Goal: Task Accomplishment & Management: Use online tool/utility

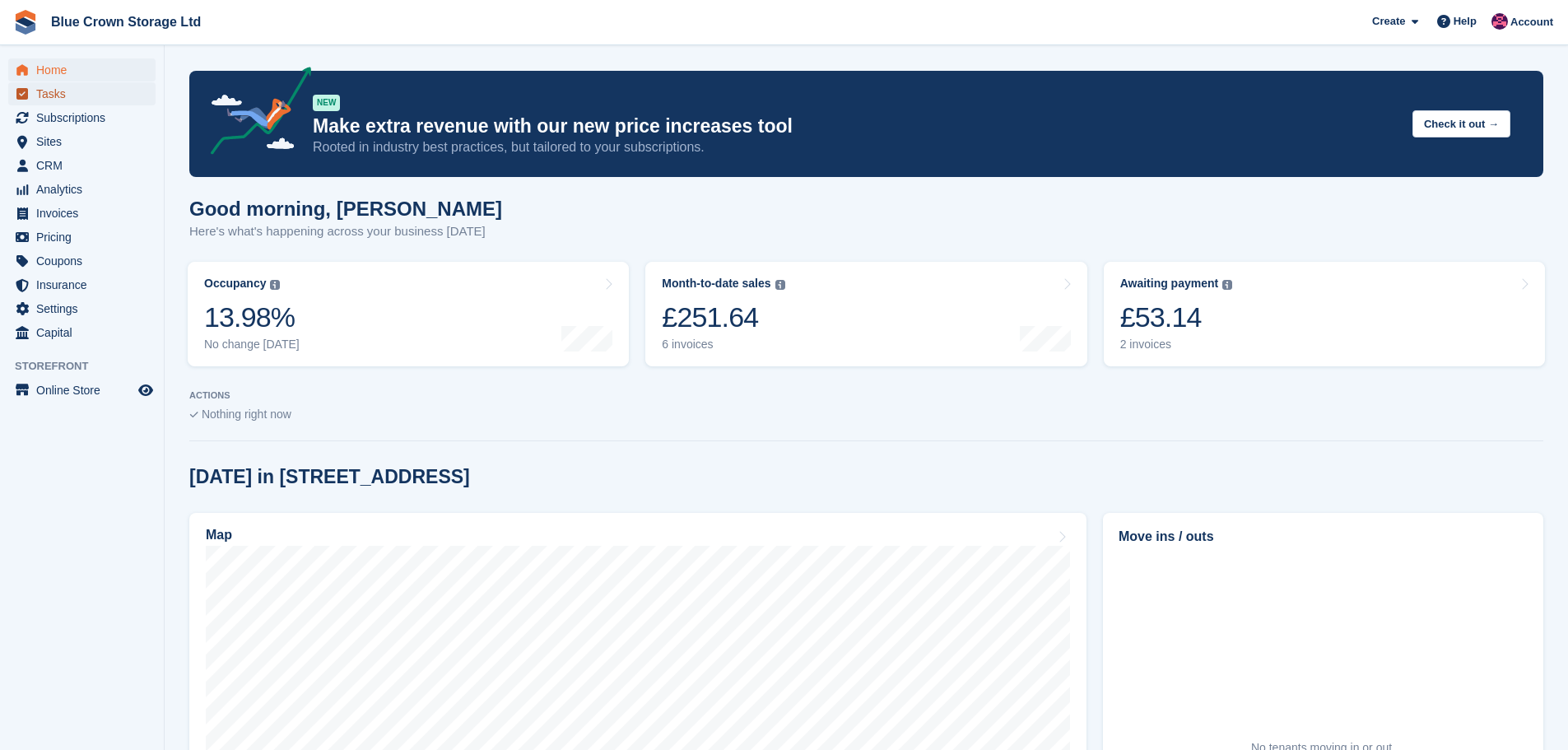
click at [57, 89] on span "Tasks" at bounding box center [86, 93] width 98 height 23
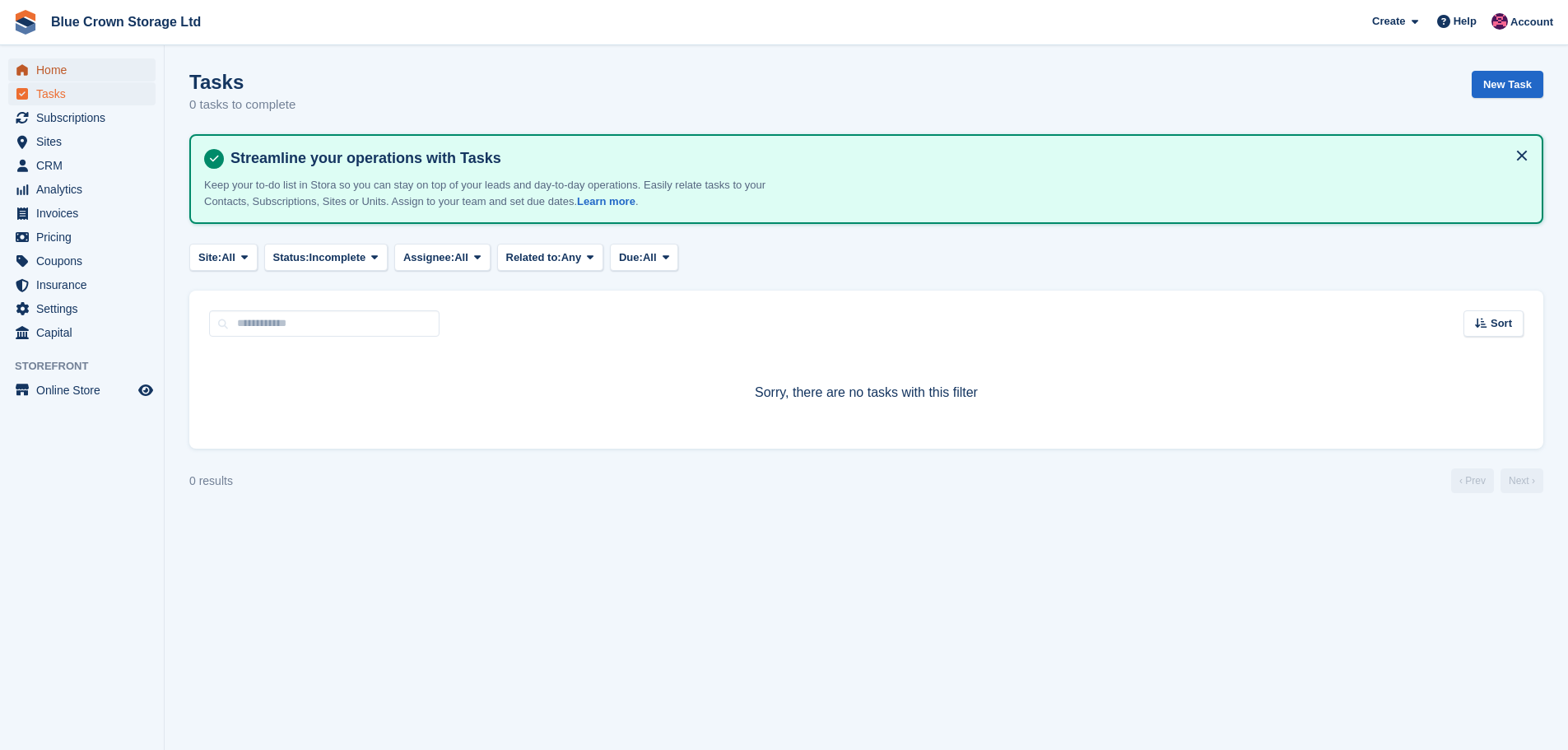
click at [51, 63] on span "Home" at bounding box center [86, 70] width 98 height 23
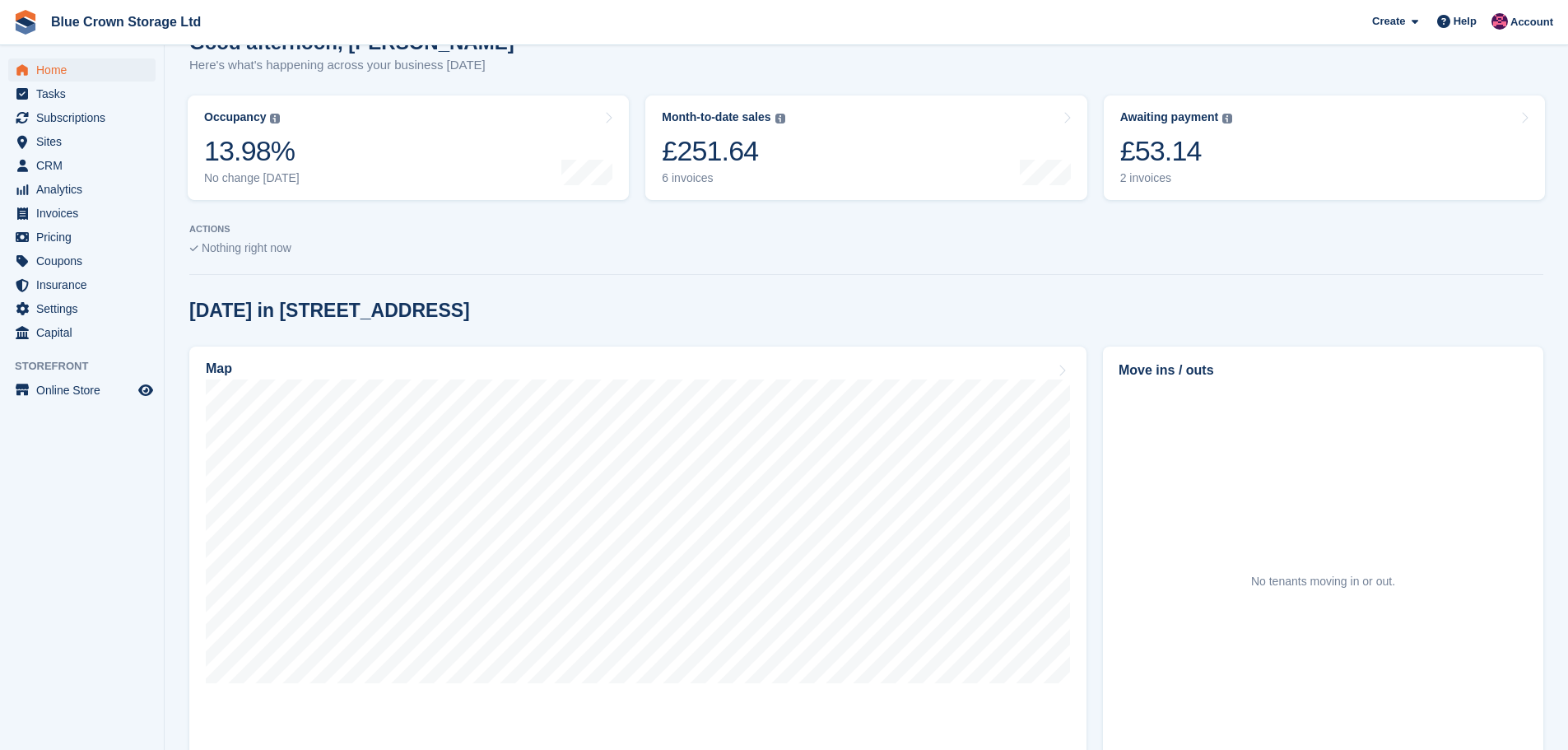
scroll to position [165, 0]
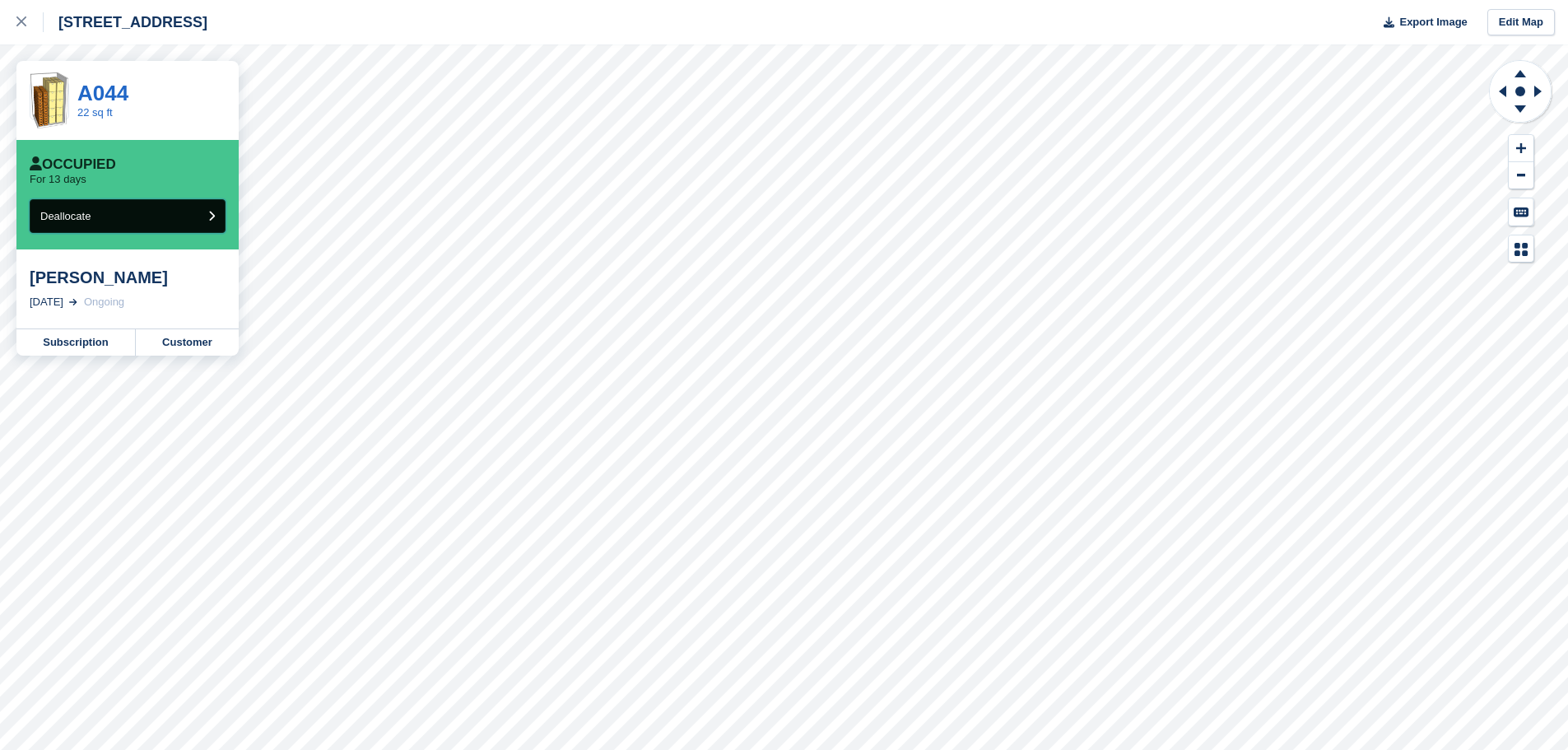
click at [175, 219] on button "Deallocate" at bounding box center [127, 216] width 196 height 34
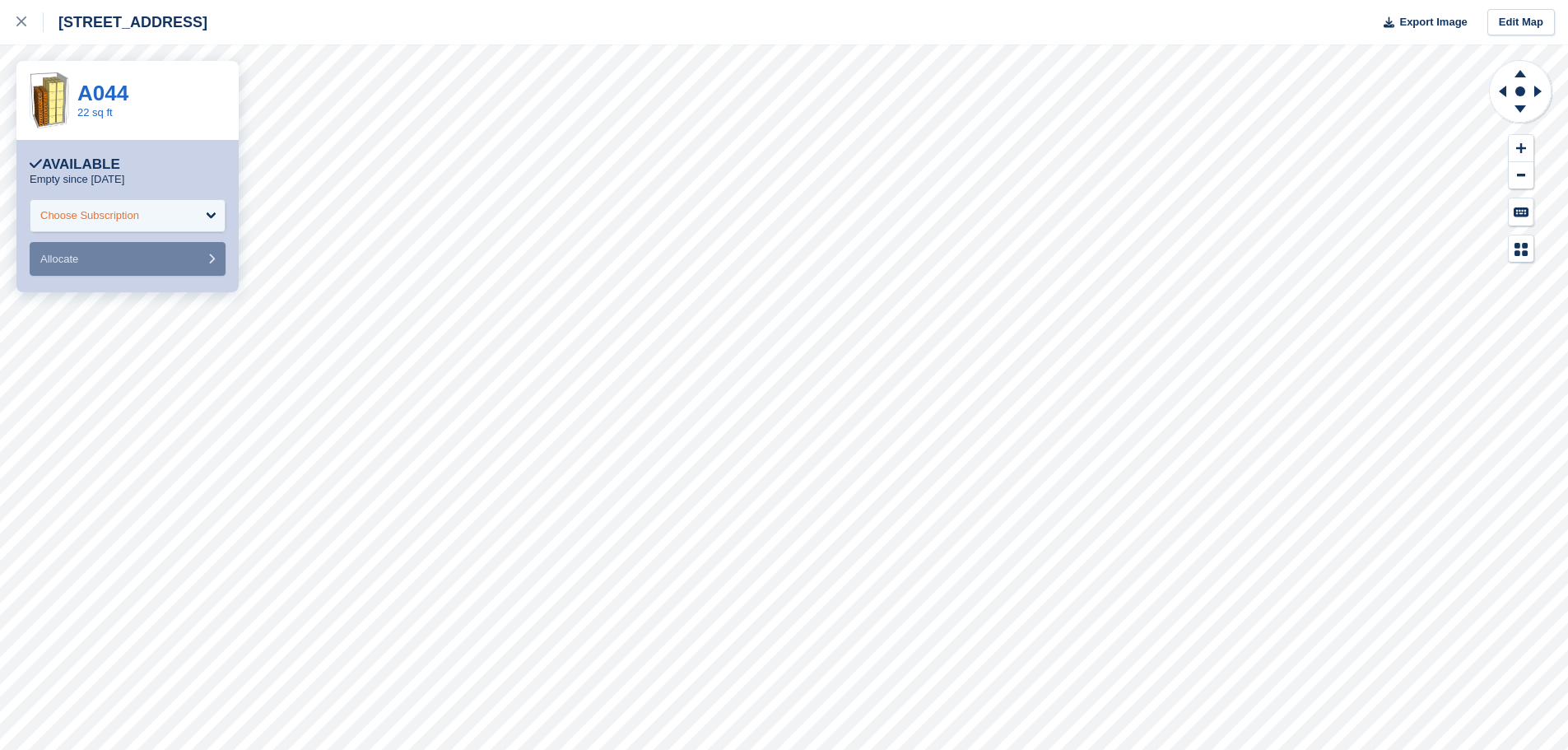
click at [208, 211] on div "Choose Subscription" at bounding box center [127, 216] width 196 height 33
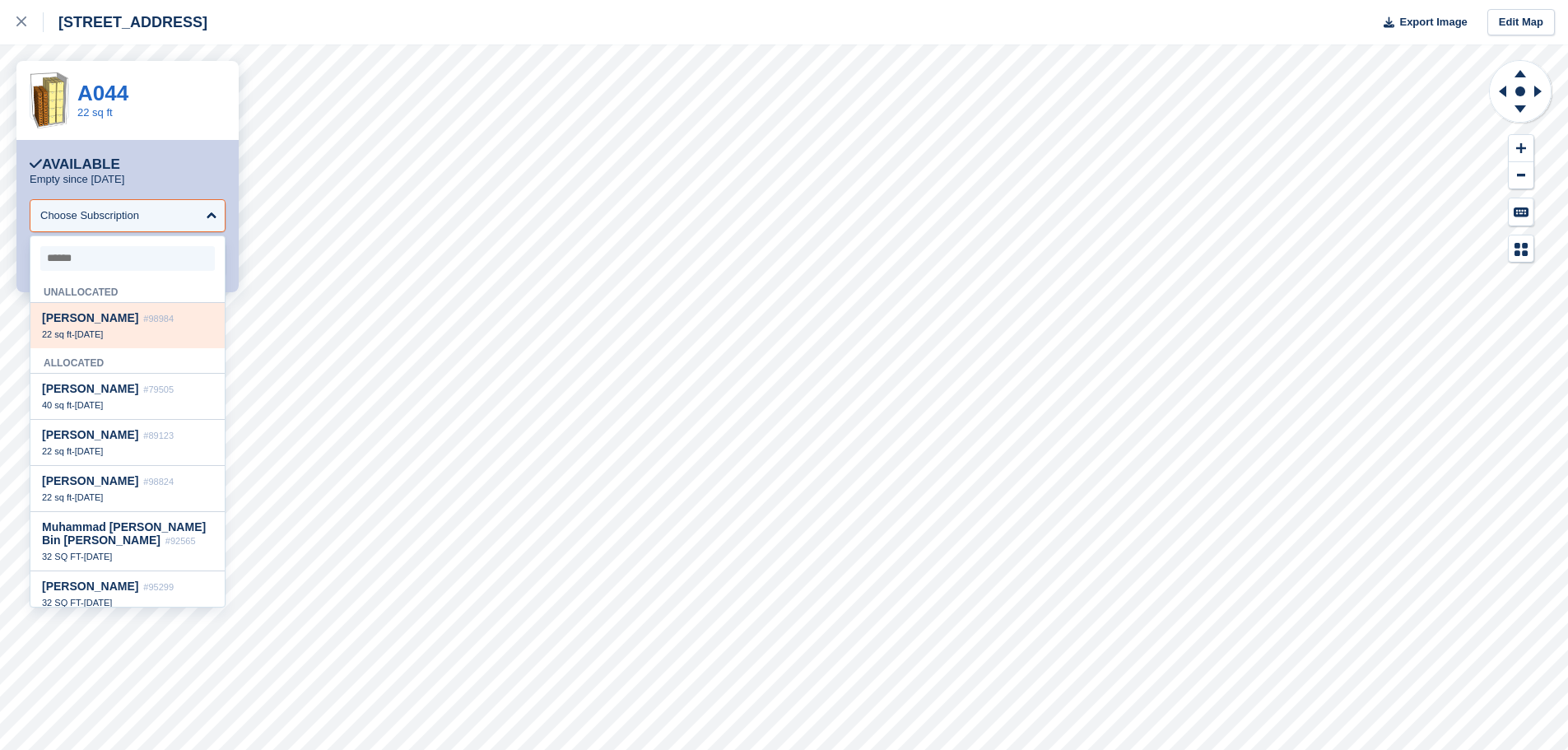
click at [117, 323] on span "Mathew Illingworth" at bounding box center [90, 317] width 96 height 13
select select "*****"
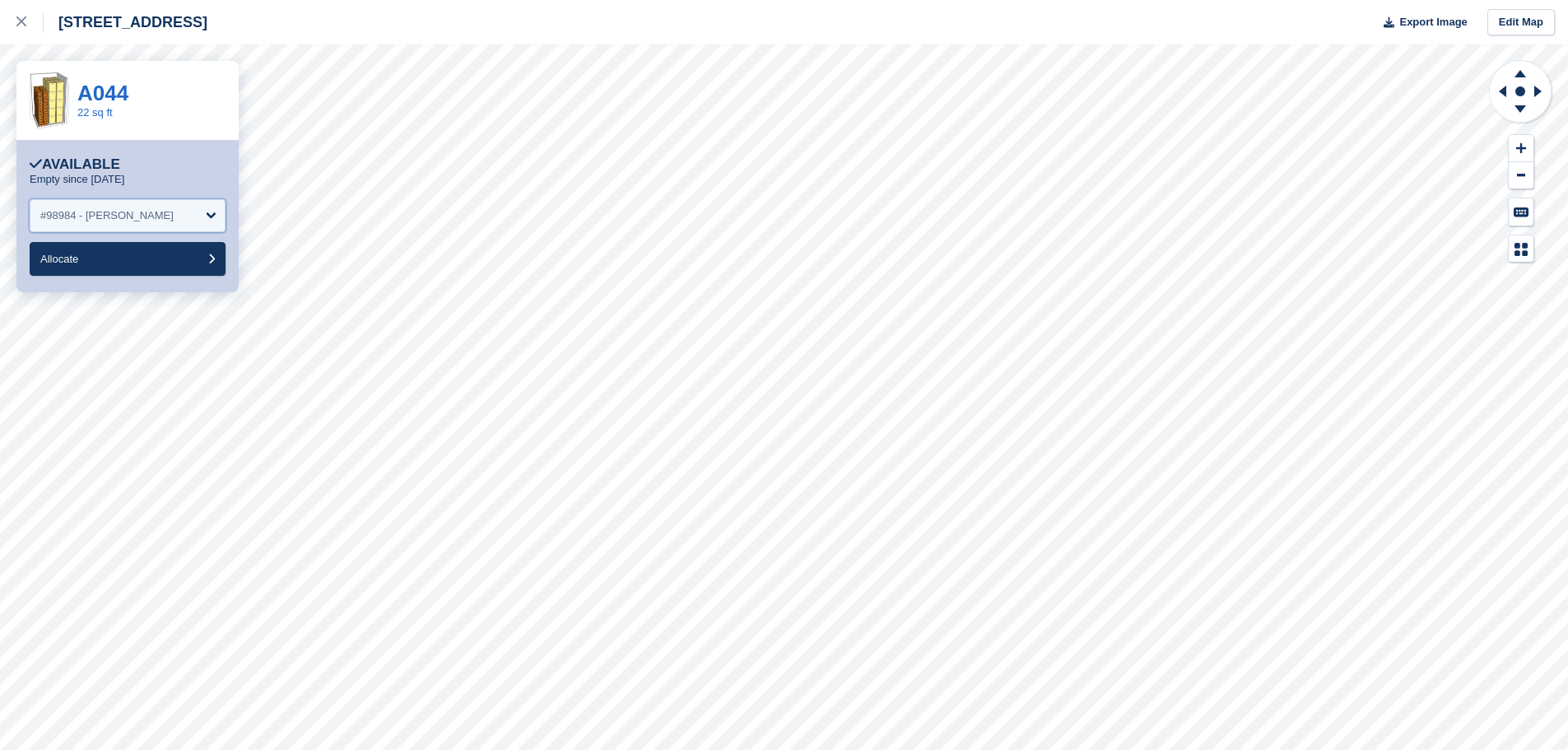
click at [209, 222] on div "#98984 - Mathew Illingworth" at bounding box center [127, 216] width 196 height 33
